Goal: Task Accomplishment & Management: Use online tool/utility

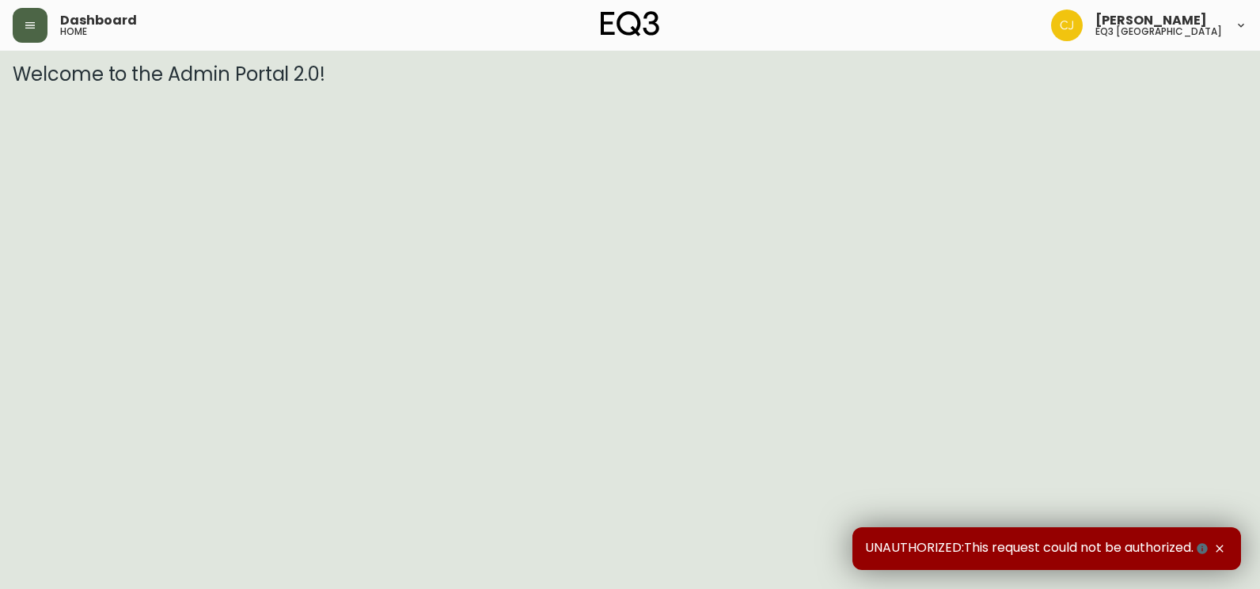
click at [26, 16] on button "button" at bounding box center [30, 25] width 35 height 35
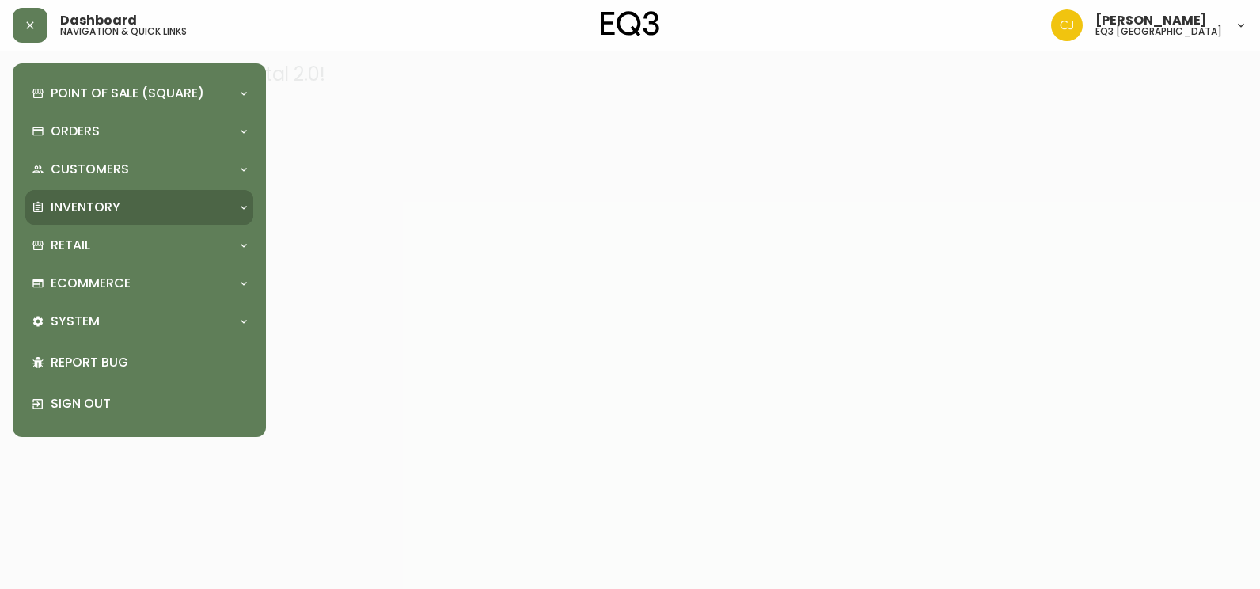
click at [211, 209] on div "Inventory" at bounding box center [131, 207] width 199 height 17
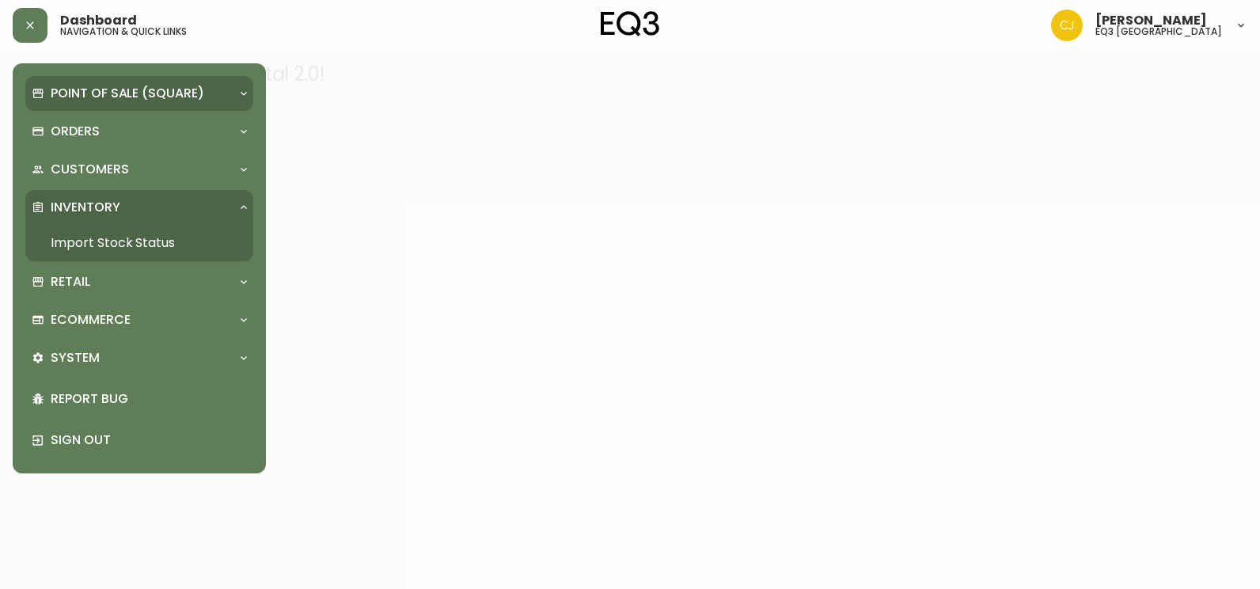
click at [171, 90] on p "Point of Sale (Square)" at bounding box center [128, 93] width 154 height 17
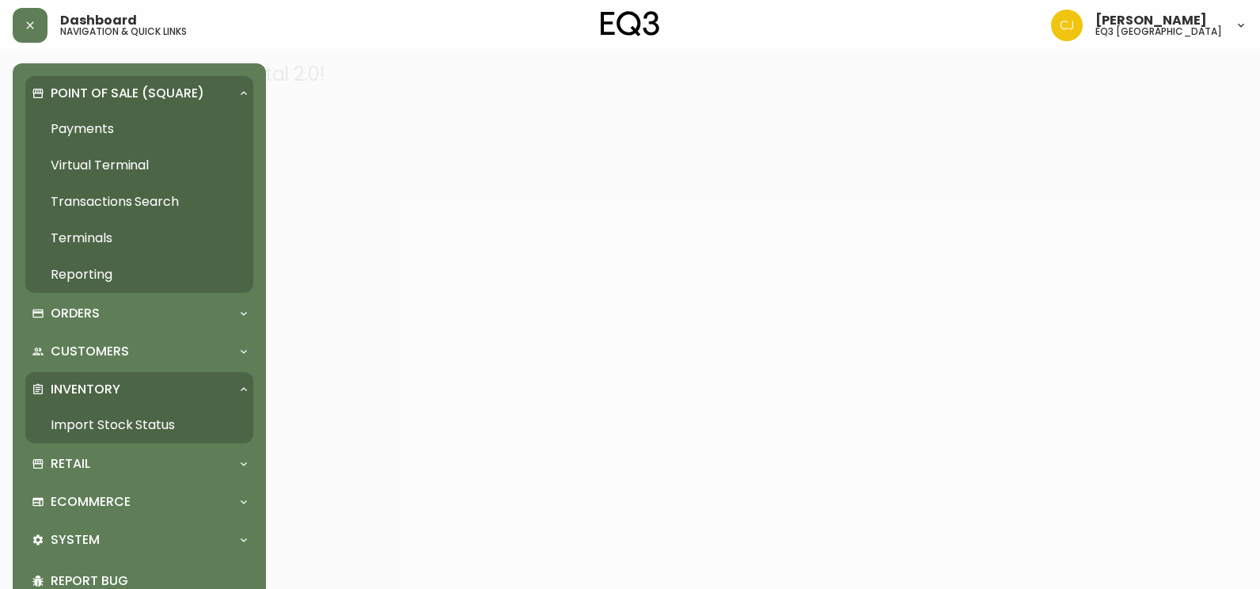
click at [104, 423] on link "Import Stock Status" at bounding box center [139, 425] width 228 height 36
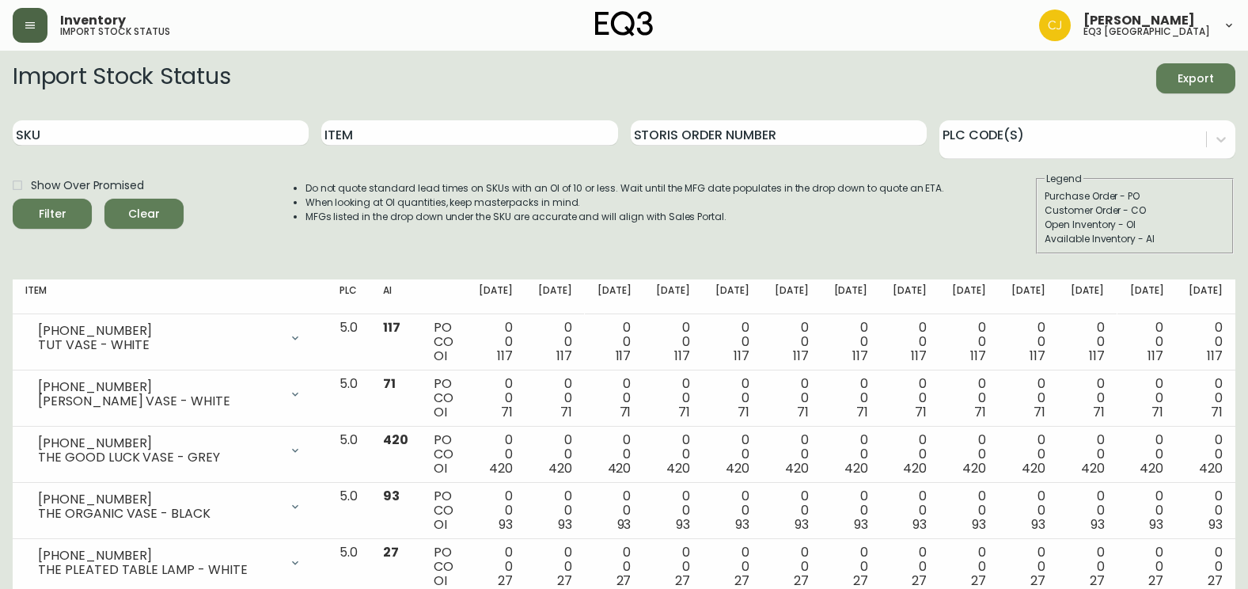
click at [46, 22] on button "button" at bounding box center [30, 25] width 35 height 35
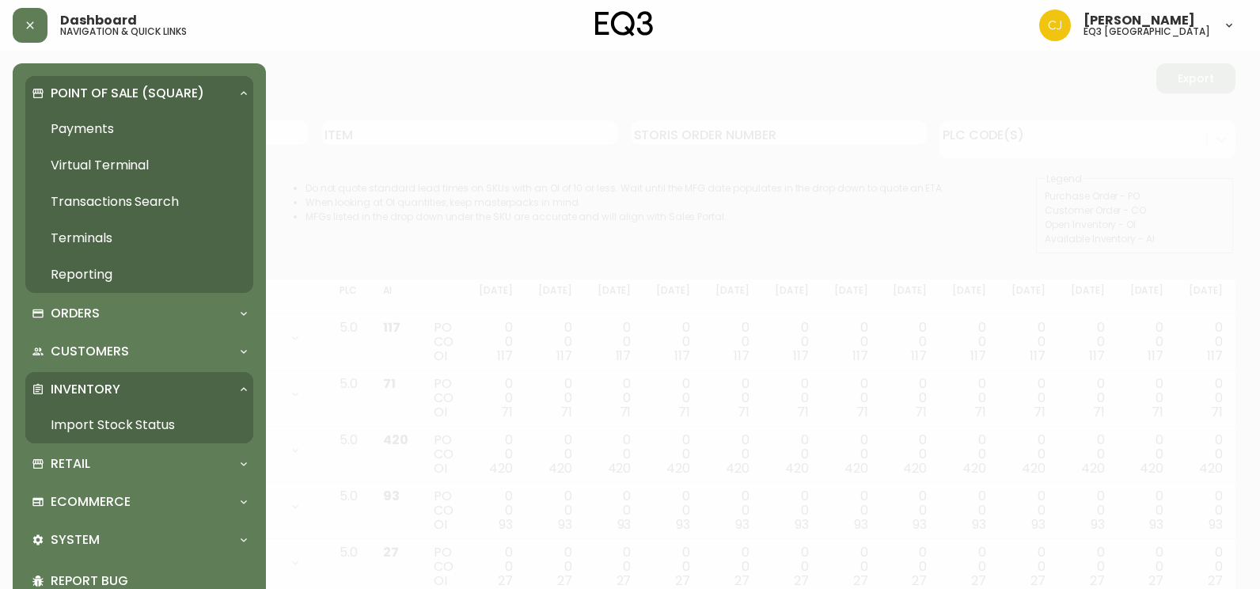
click at [241, 85] on div "Point of Sale (Square)" at bounding box center [139, 93] width 228 height 35
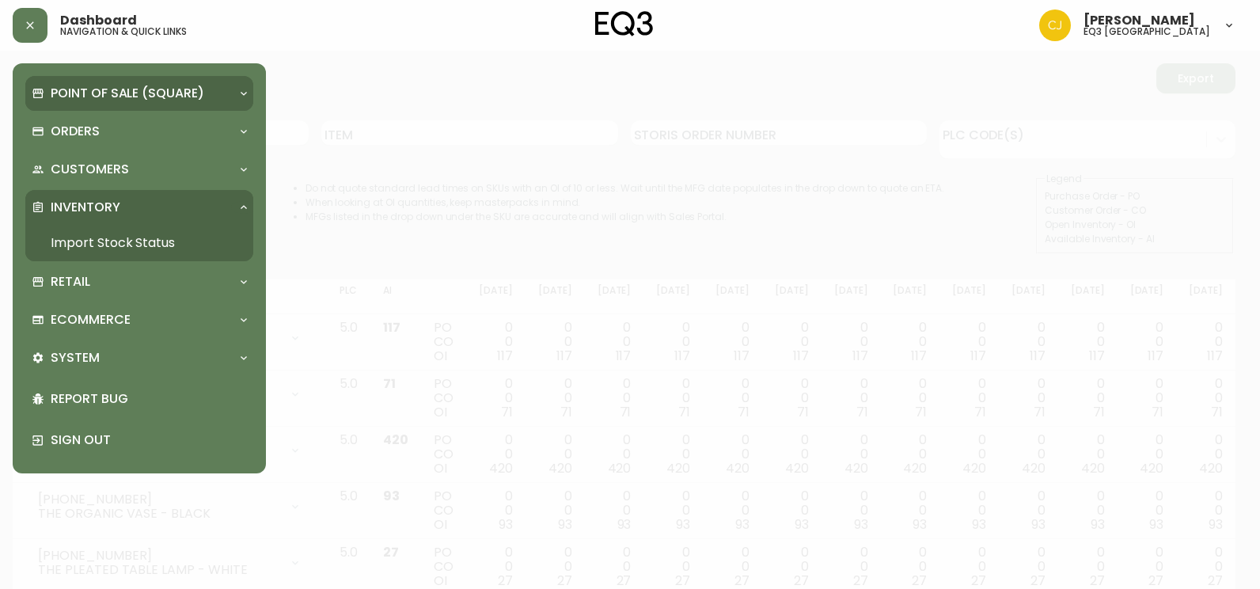
click at [132, 97] on p "Point of Sale (Square)" at bounding box center [128, 93] width 154 height 17
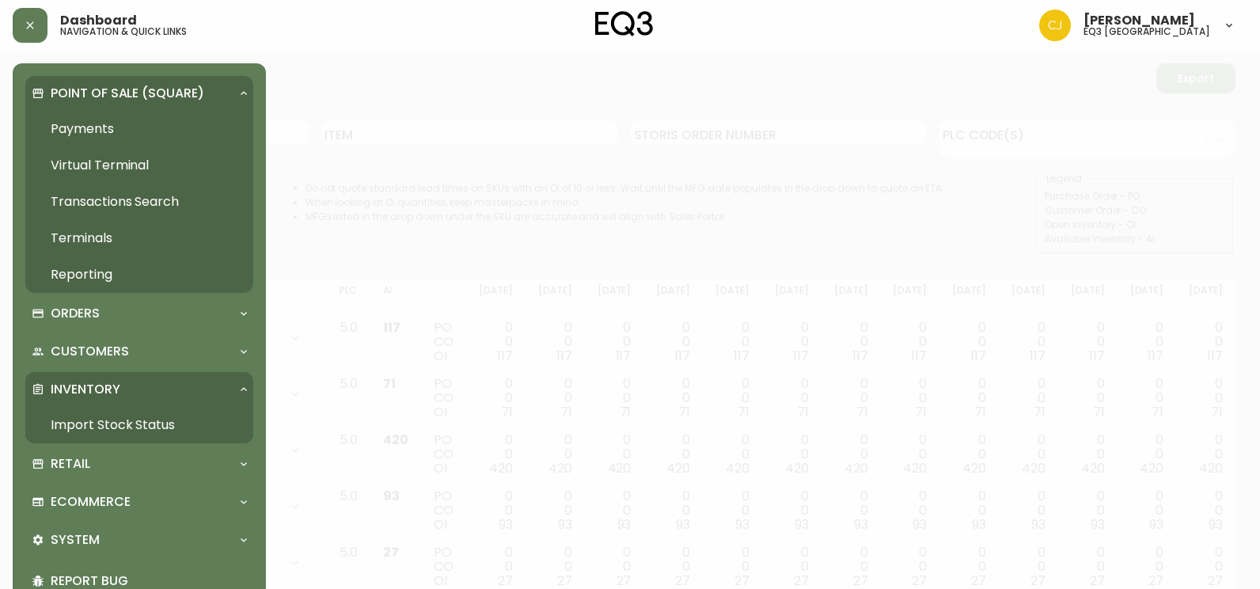
click at [128, 123] on link "Payments" at bounding box center [139, 129] width 228 height 36
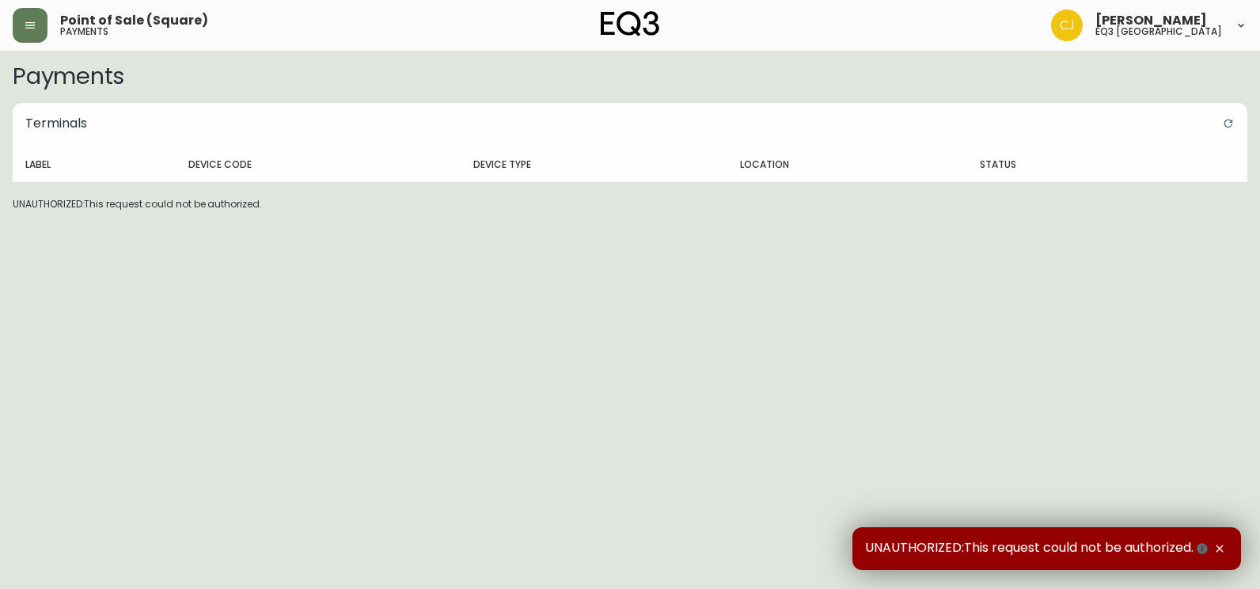
click at [51, 27] on div "Point of Sale (Square) payments" at bounding box center [219, 25] width 412 height 35
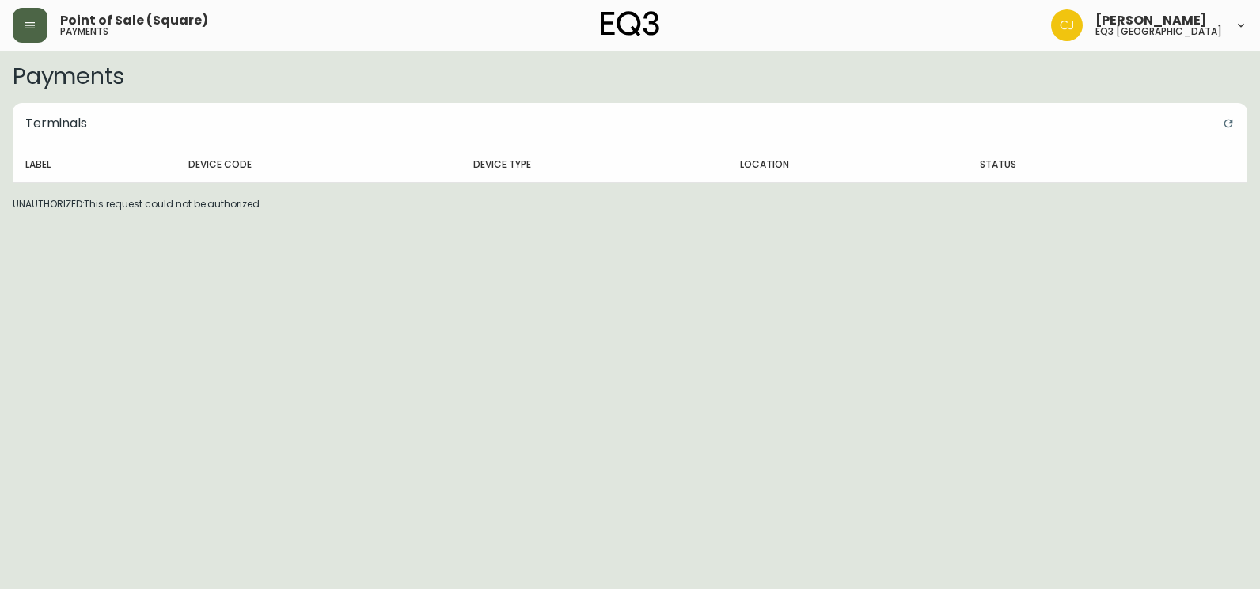
click at [44, 29] on button "button" at bounding box center [30, 25] width 35 height 35
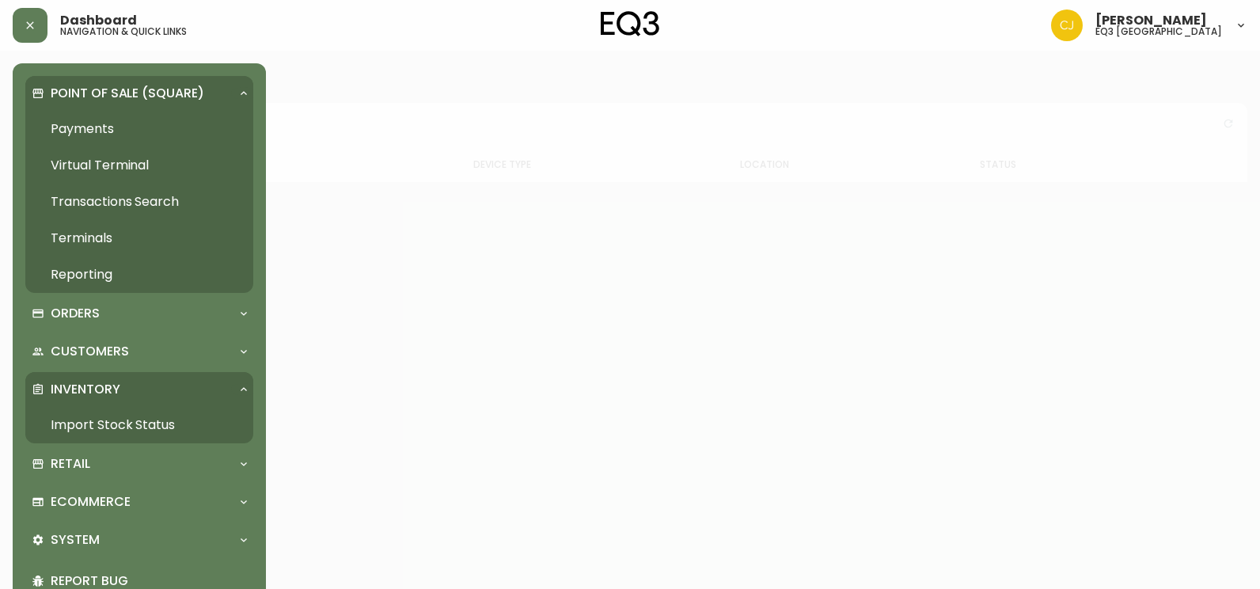
click at [96, 428] on link "Import Stock Status" at bounding box center [139, 425] width 228 height 36
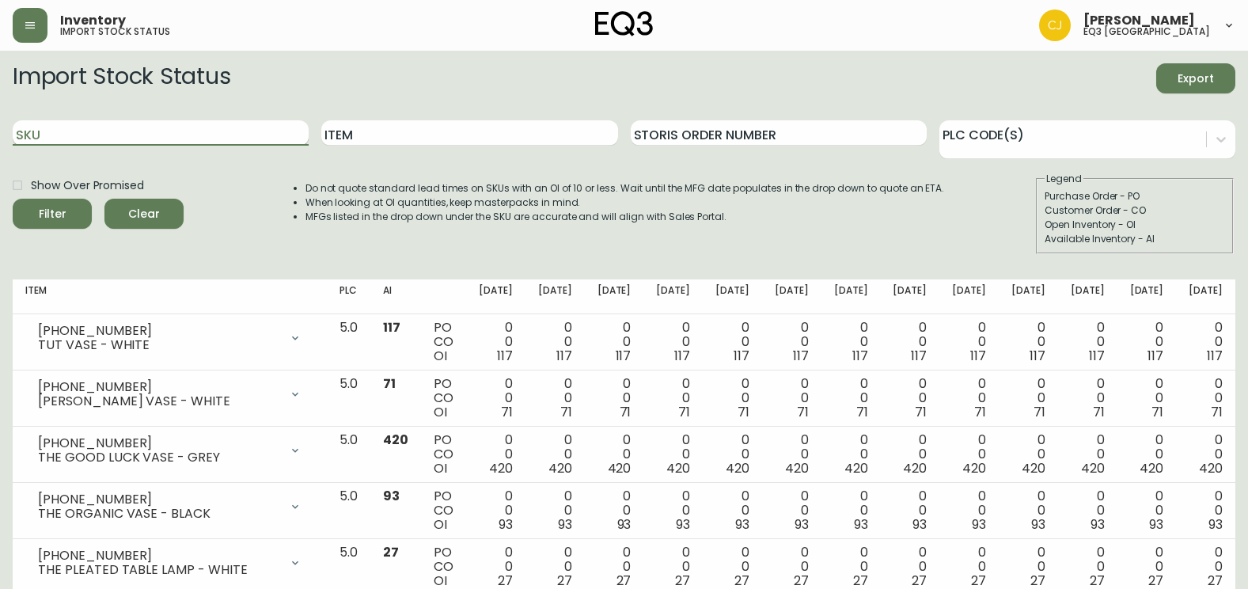
click at [202, 141] on input "SKU" at bounding box center [161, 132] width 296 height 25
paste input "[PHONE_NUMBER]"
type input "[PHONE_NUMBER]"
click at [13, 199] on button "Filter" at bounding box center [52, 214] width 79 height 30
